Goal: Find specific fact: Find specific page/section

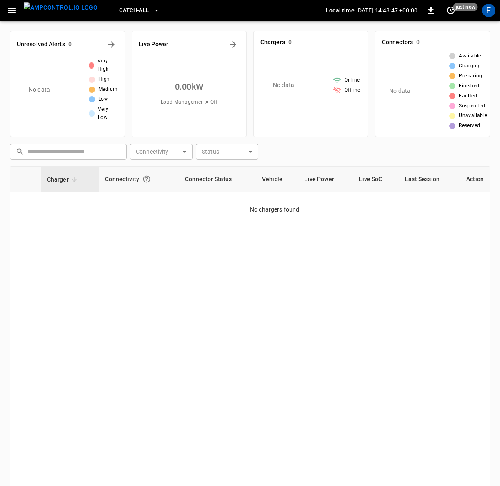
click at [32, 8] on img "menu" at bounding box center [61, 8] width 74 height 10
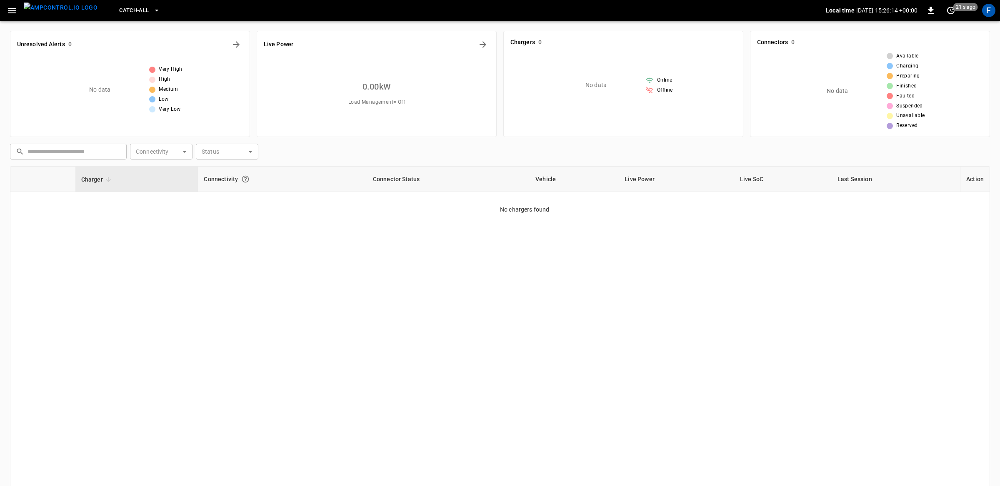
click at [9, 11] on icon "button" at bounding box center [12, 10] width 10 height 10
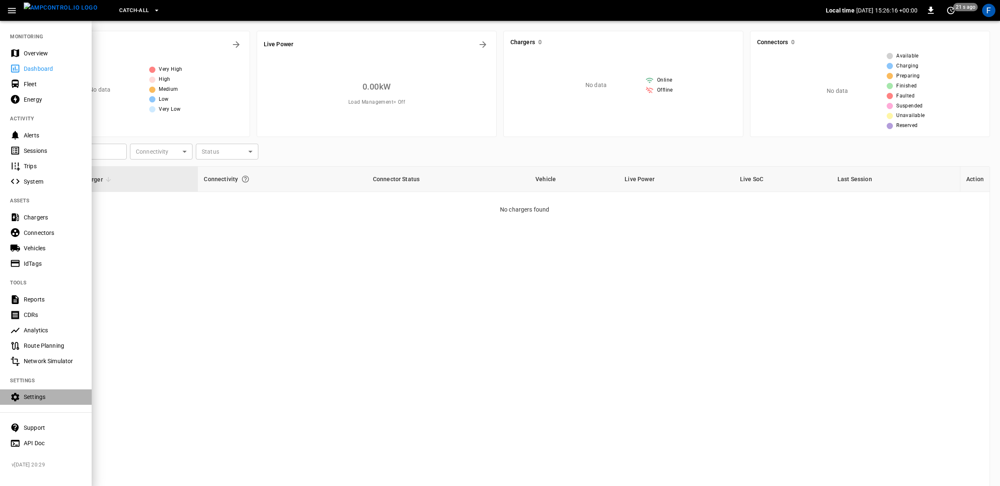
click at [56, 398] on div "Settings" at bounding box center [53, 397] width 58 height 8
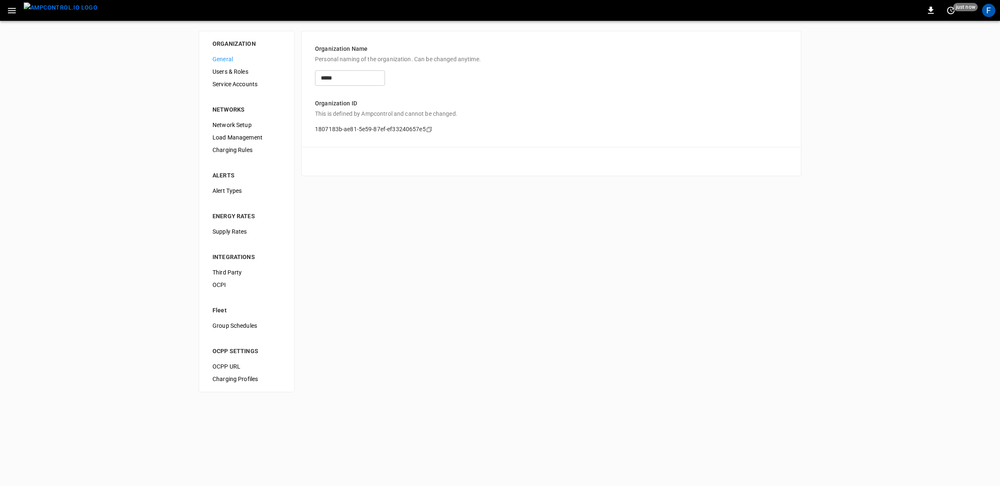
click at [239, 125] on span "Network Setup" at bounding box center [247, 125] width 68 height 9
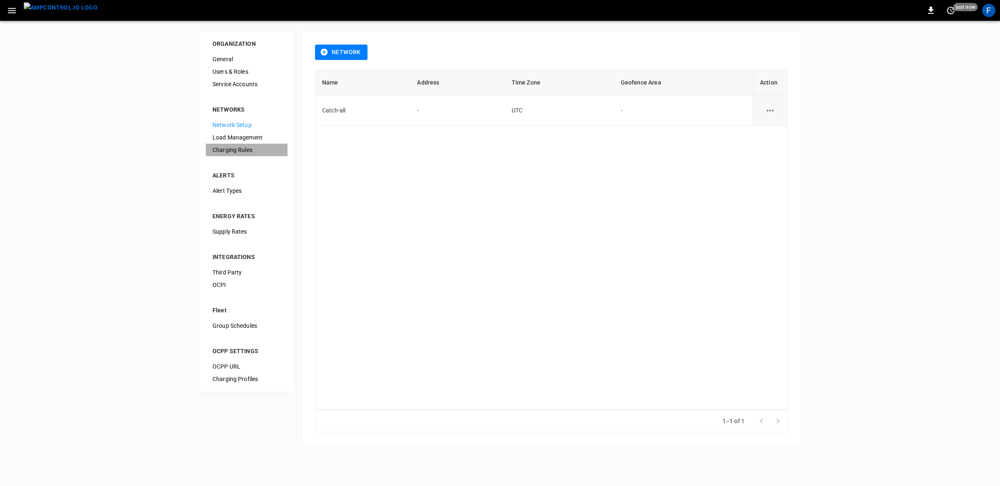
click at [244, 149] on span "Charging Rules" at bounding box center [247, 150] width 68 height 9
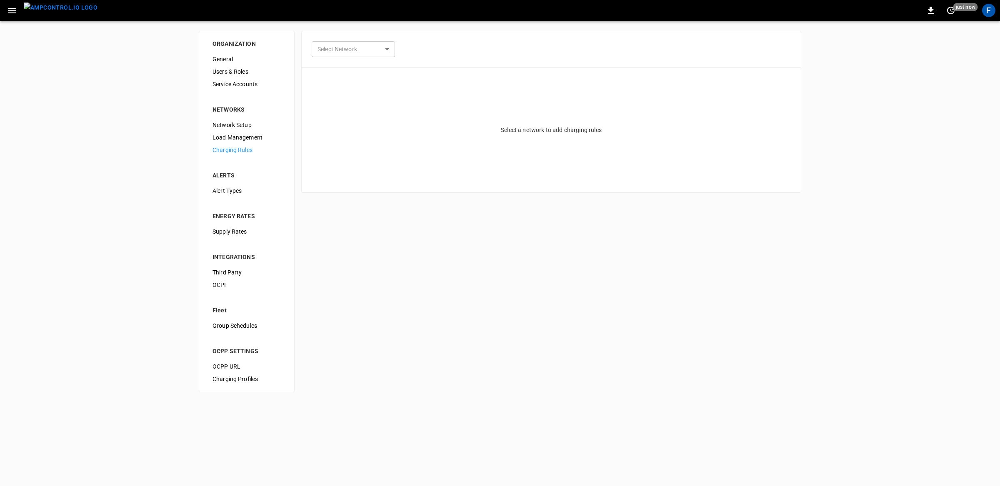
click at [231, 369] on span "OCPP URL" at bounding box center [247, 367] width 68 height 9
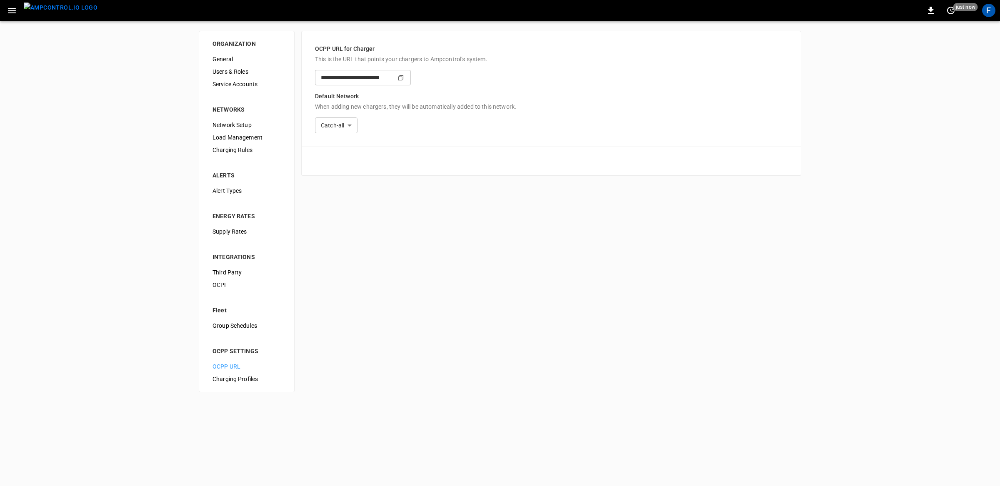
type input "**********"
click at [404, 79] on icon "Copy" at bounding box center [401, 78] width 7 height 7
click at [51, 13] on img "menu" at bounding box center [61, 8] width 74 height 10
